Goal: Navigation & Orientation: Go to known website

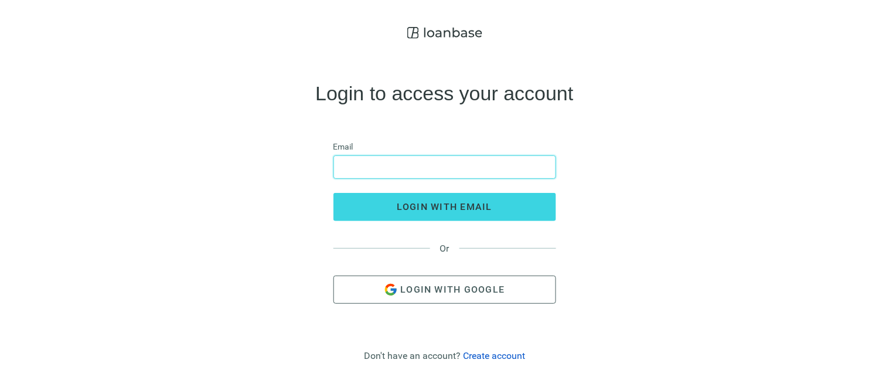
click at [451, 169] on input "email" at bounding box center [445, 167] width 208 height 22
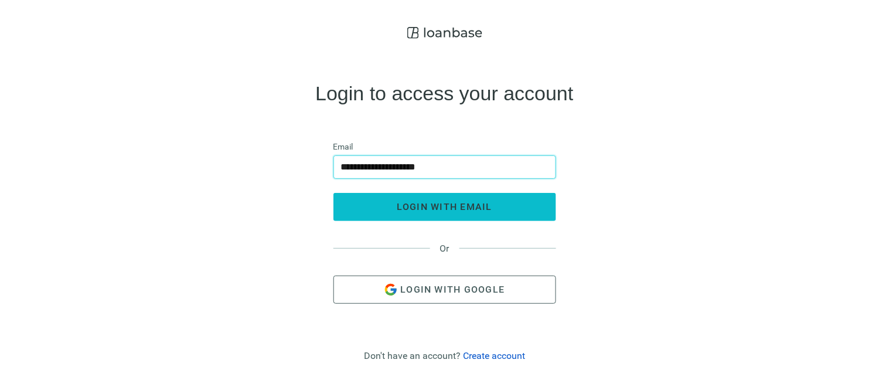
type input "**********"
click at [415, 201] on span "login with email" at bounding box center [445, 206] width 96 height 11
